Goal: Download file/media

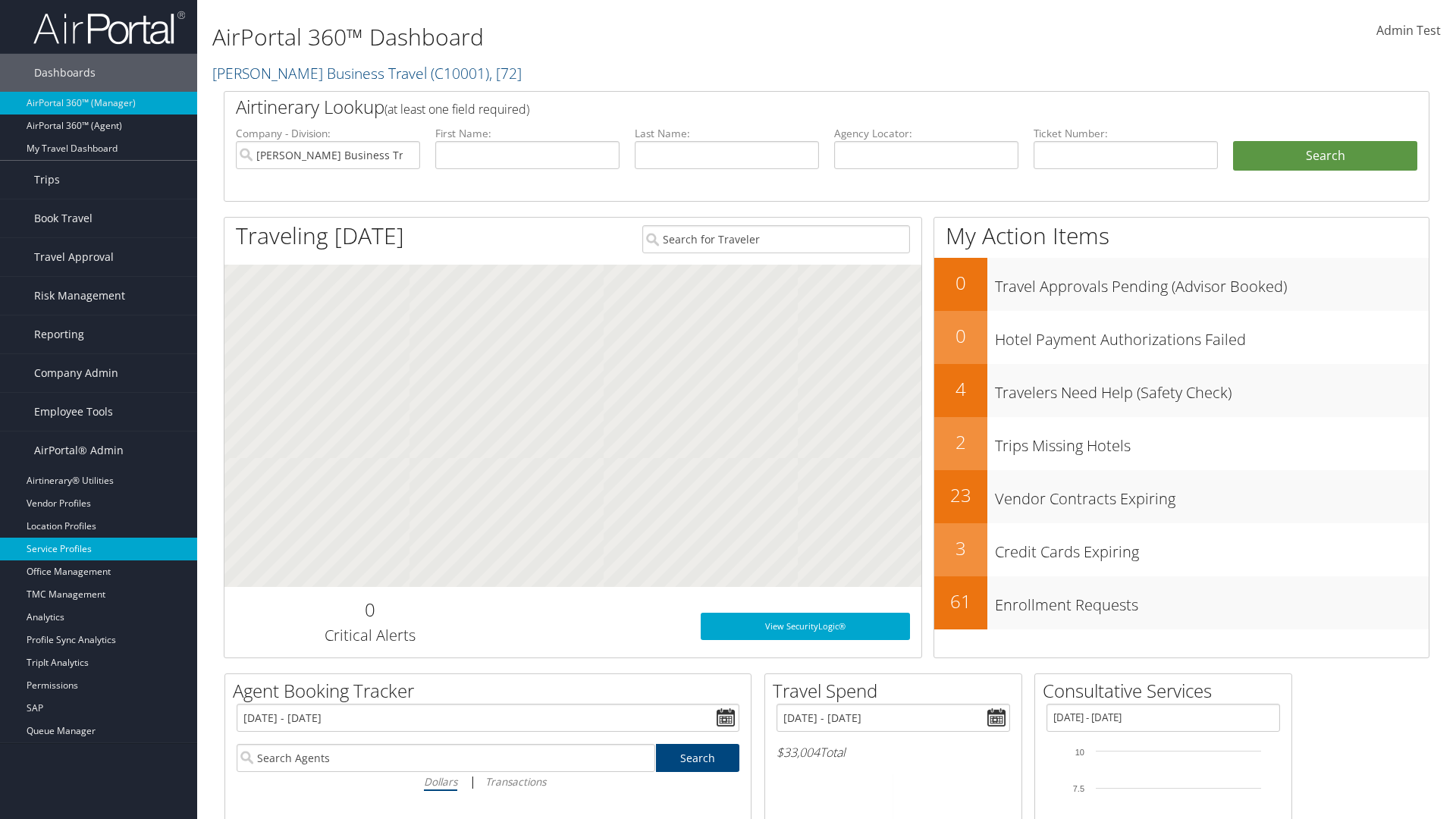
click at [98, 549] on link "Service Profiles" at bounding box center [98, 549] width 197 height 23
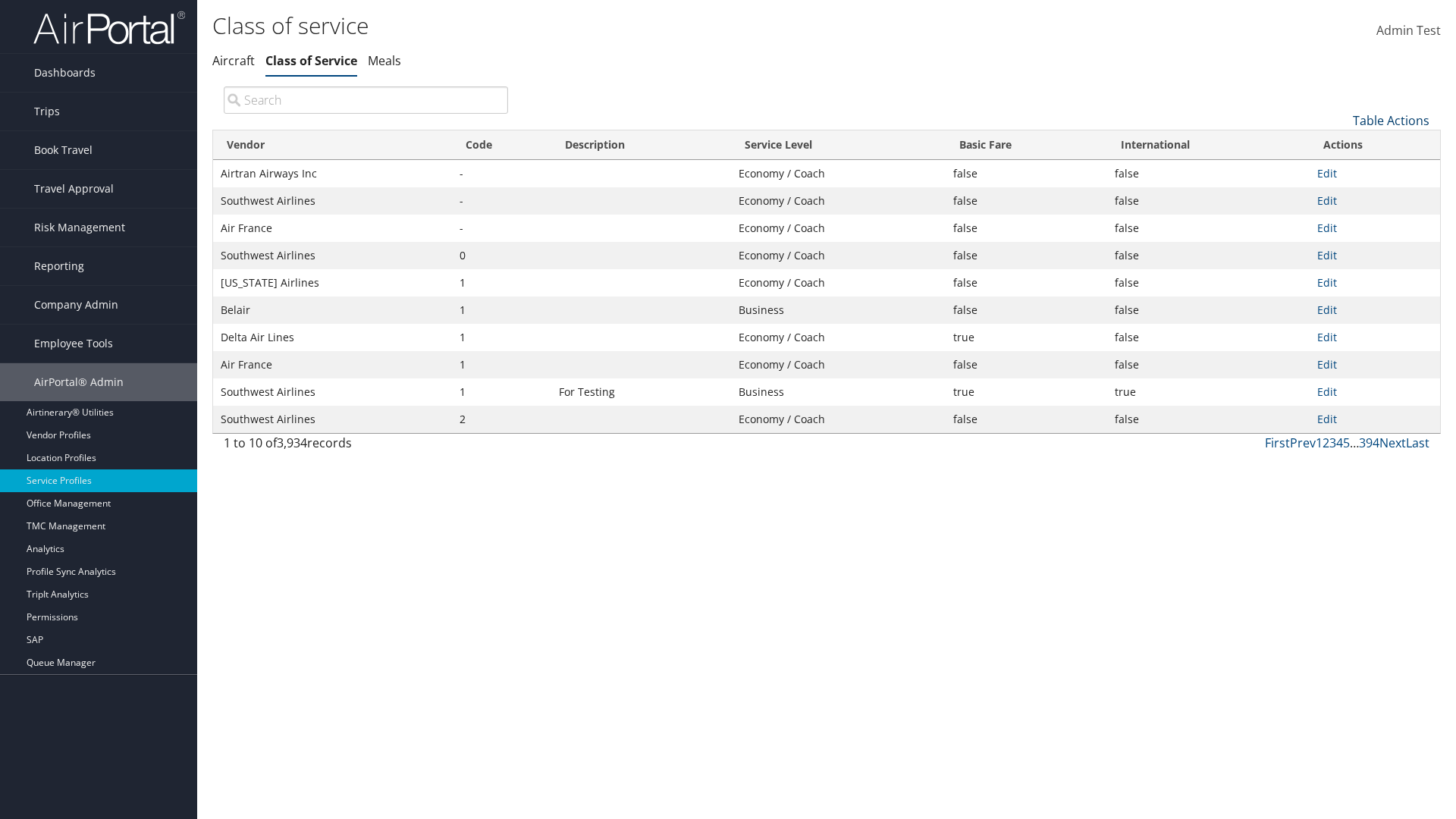
click at [1391, 120] on link "Table Actions" at bounding box center [1391, 120] width 77 height 17
click at [1340, 169] on link "Download Report" at bounding box center [1339, 170] width 199 height 25
